Goal: Task Accomplishment & Management: Complete application form

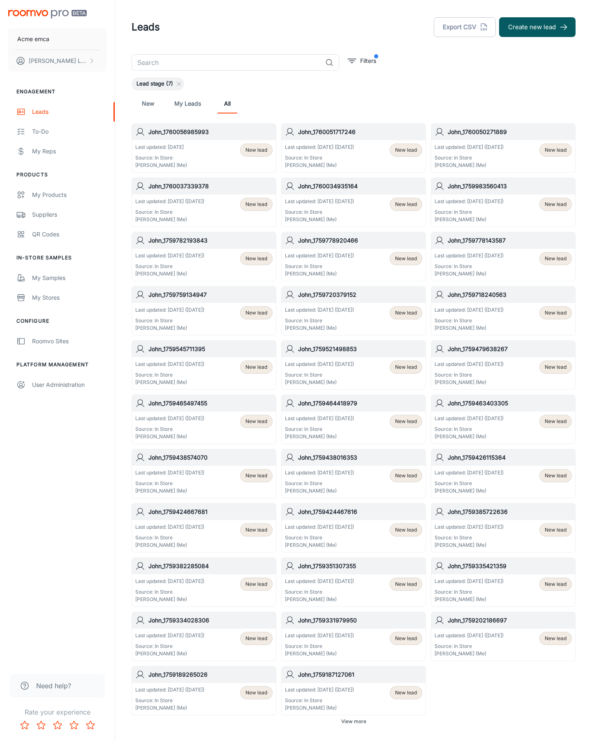
click at [537, 27] on button "Create new lead" at bounding box center [537, 27] width 76 height 20
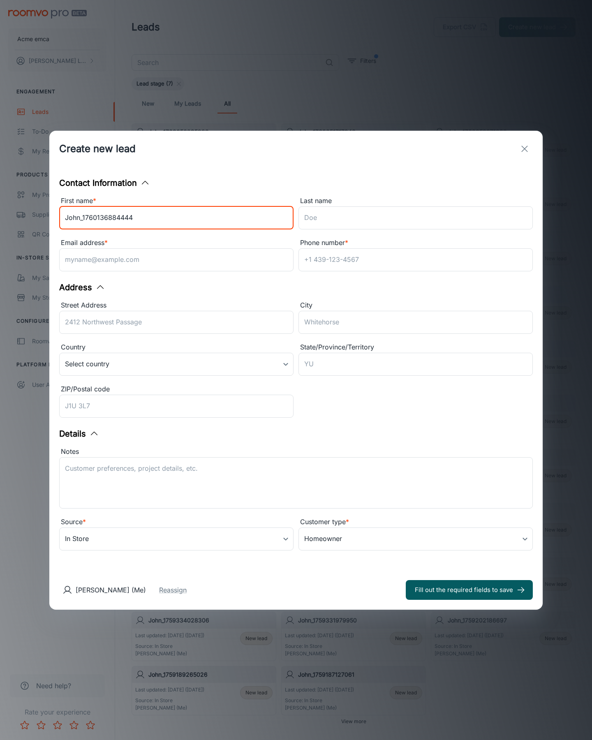
type input "John_1760136884444"
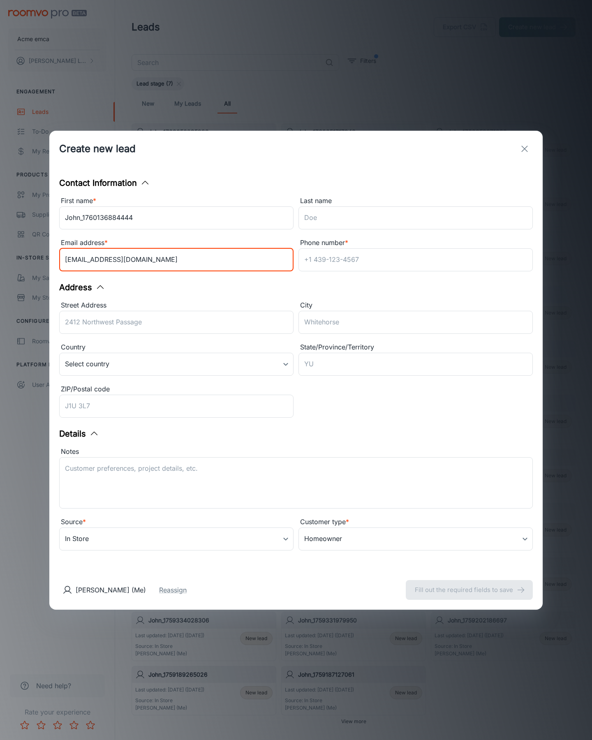
type input "[EMAIL_ADDRESS][DOMAIN_NAME]"
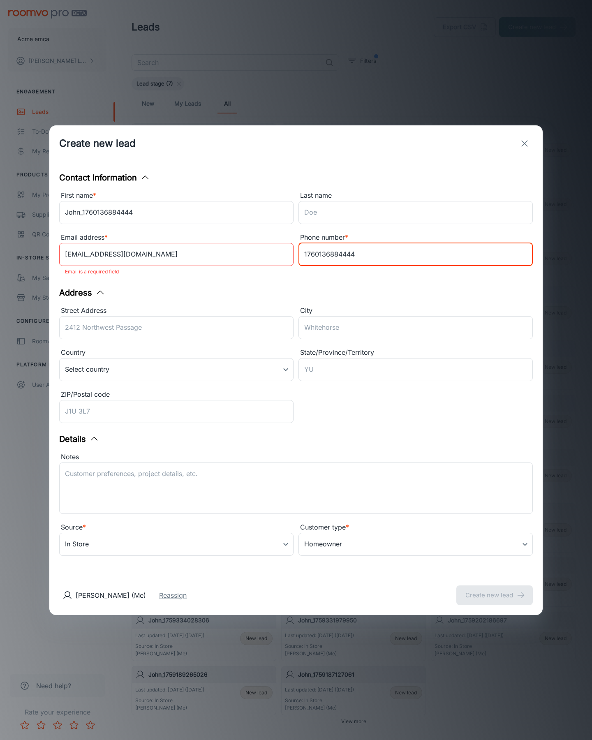
type input "1760136884444"
click at [494, 589] on button "Create new lead" at bounding box center [494, 595] width 76 height 20
